Goal: Task Accomplishment & Management: Manage account settings

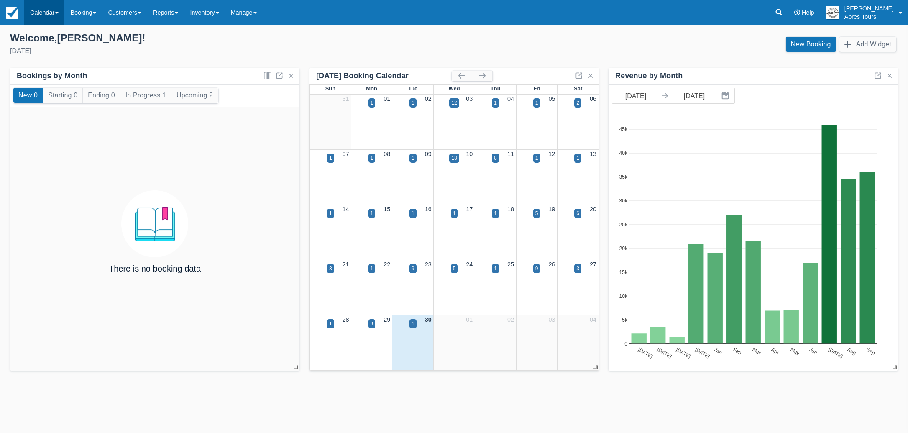
click at [44, 13] on link "Calendar" at bounding box center [44, 12] width 40 height 25
click at [43, 80] on link "Month" at bounding box center [58, 79] width 66 height 18
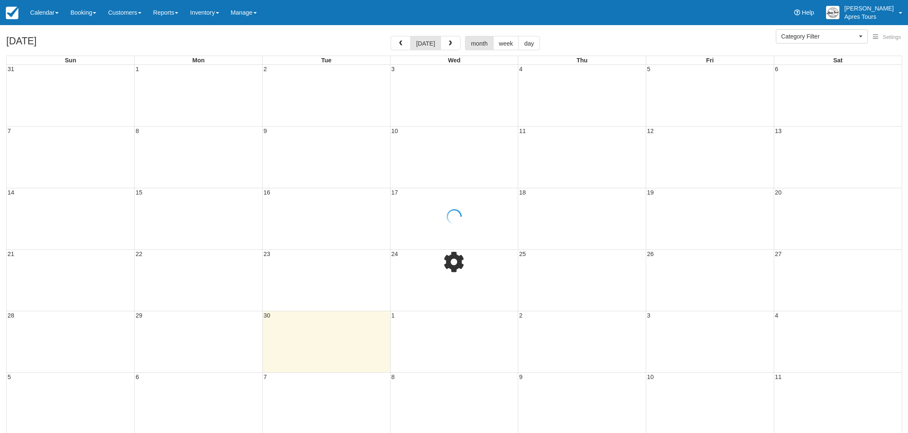
select select
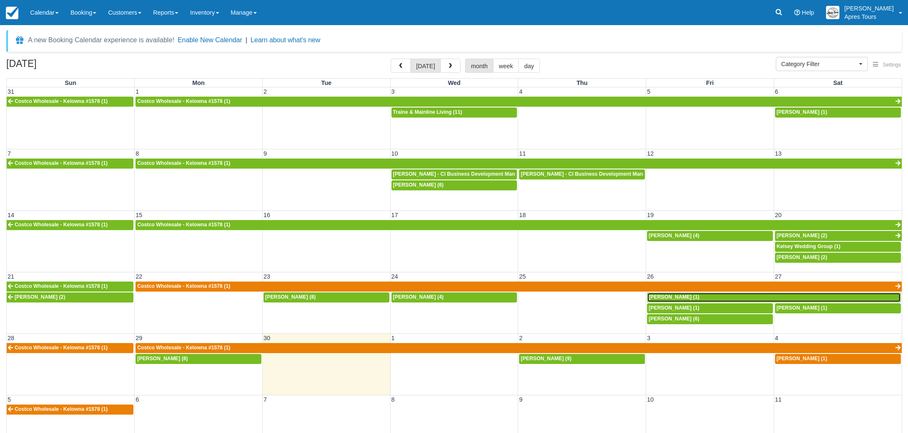
click at [692, 294] on div "[PERSON_NAME] (1)" at bounding box center [774, 297] width 251 height 7
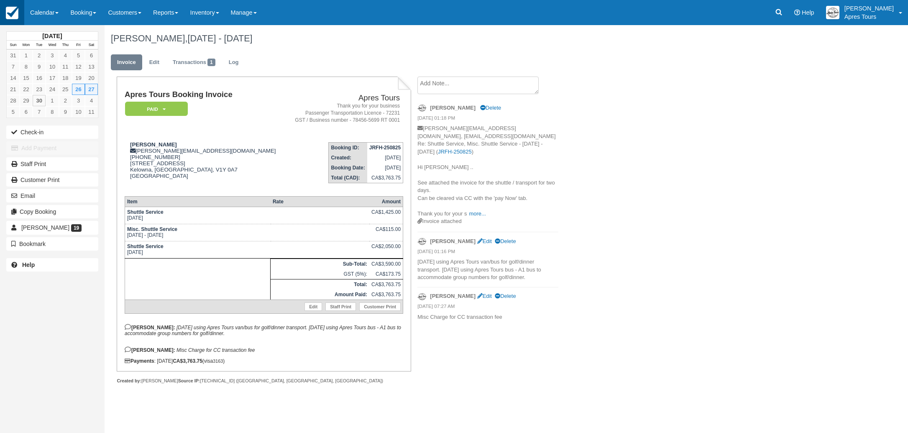
click at [15, 16] on img at bounding box center [12, 13] width 13 height 13
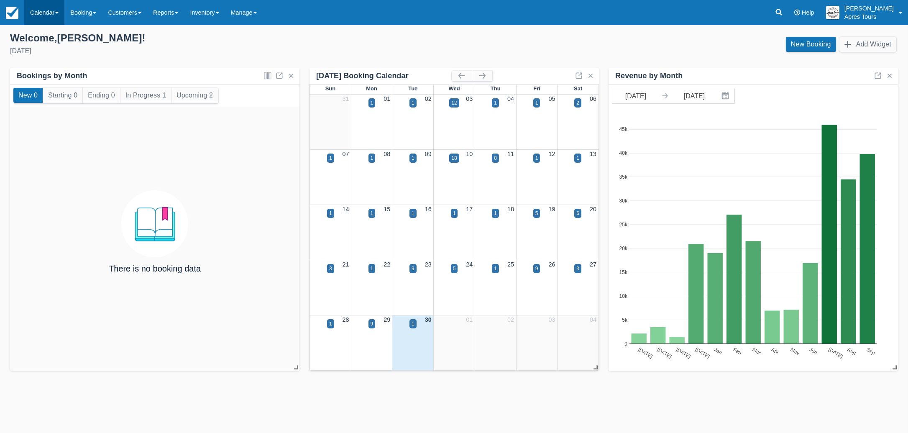
click at [33, 9] on link "Calendar" at bounding box center [44, 12] width 40 height 25
click at [45, 79] on link "Month" at bounding box center [58, 79] width 66 height 18
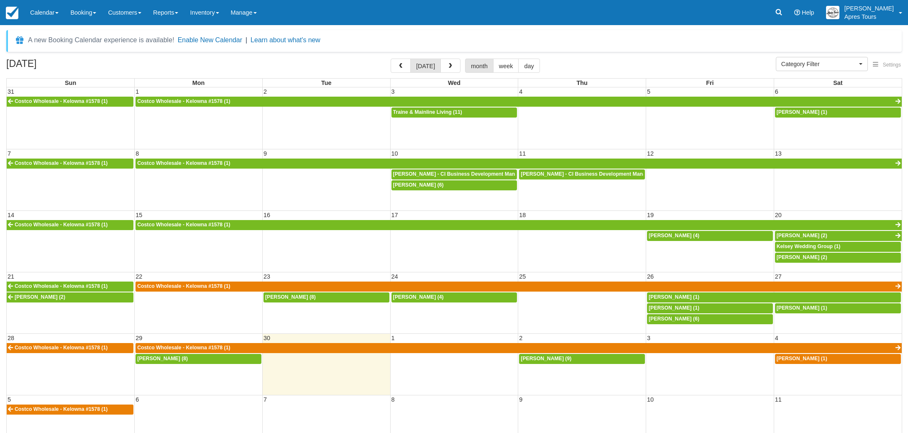
select select
click at [403, 67] on span "button" at bounding box center [401, 66] width 6 height 6
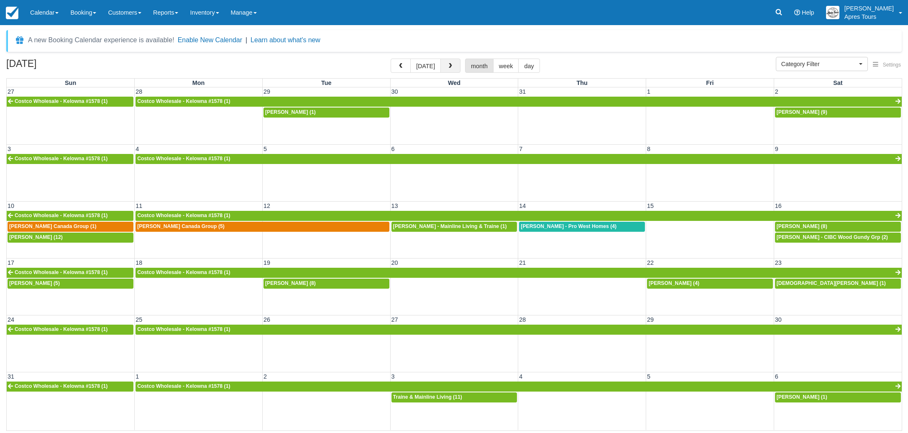
click at [452, 68] on button "button" at bounding box center [450, 66] width 20 height 14
